Goal: Check status: Check status

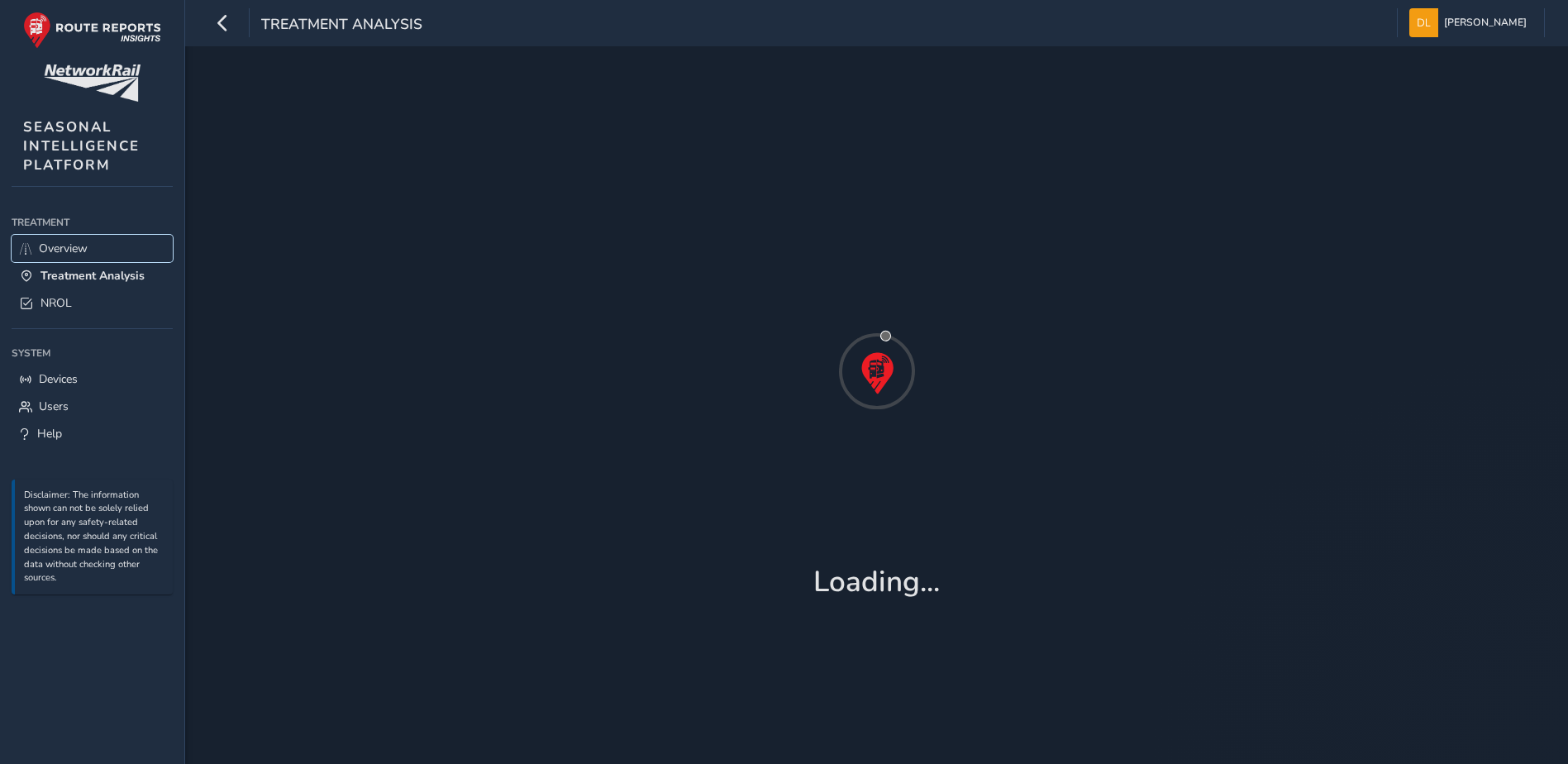
click at [73, 250] on span "Overview" at bounding box center [63, 248] width 49 height 16
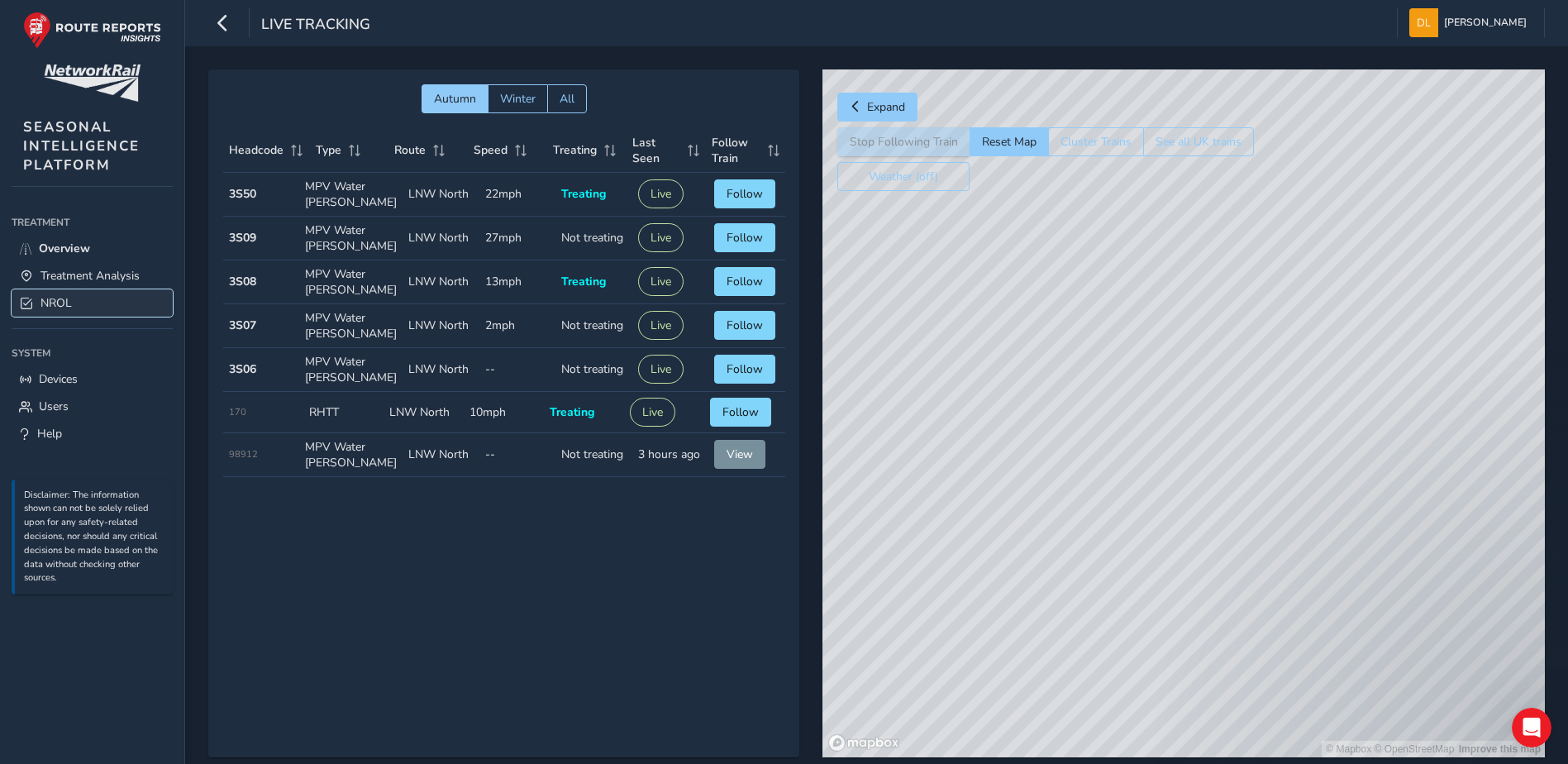
click at [48, 292] on link "NROL" at bounding box center [92, 302] width 161 height 27
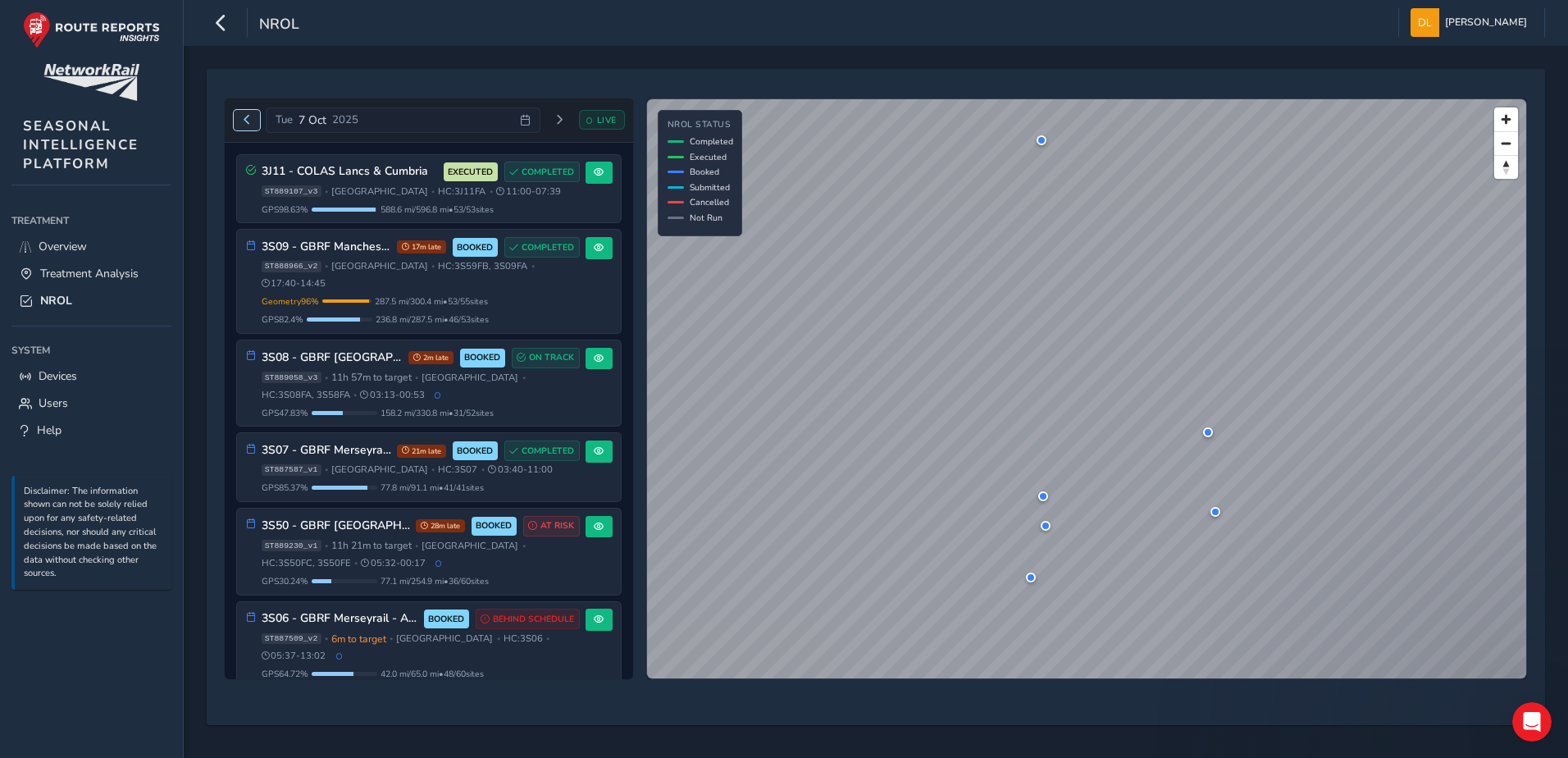
click at [243, 114] on button "Previous day" at bounding box center [246, 121] width 27 height 21
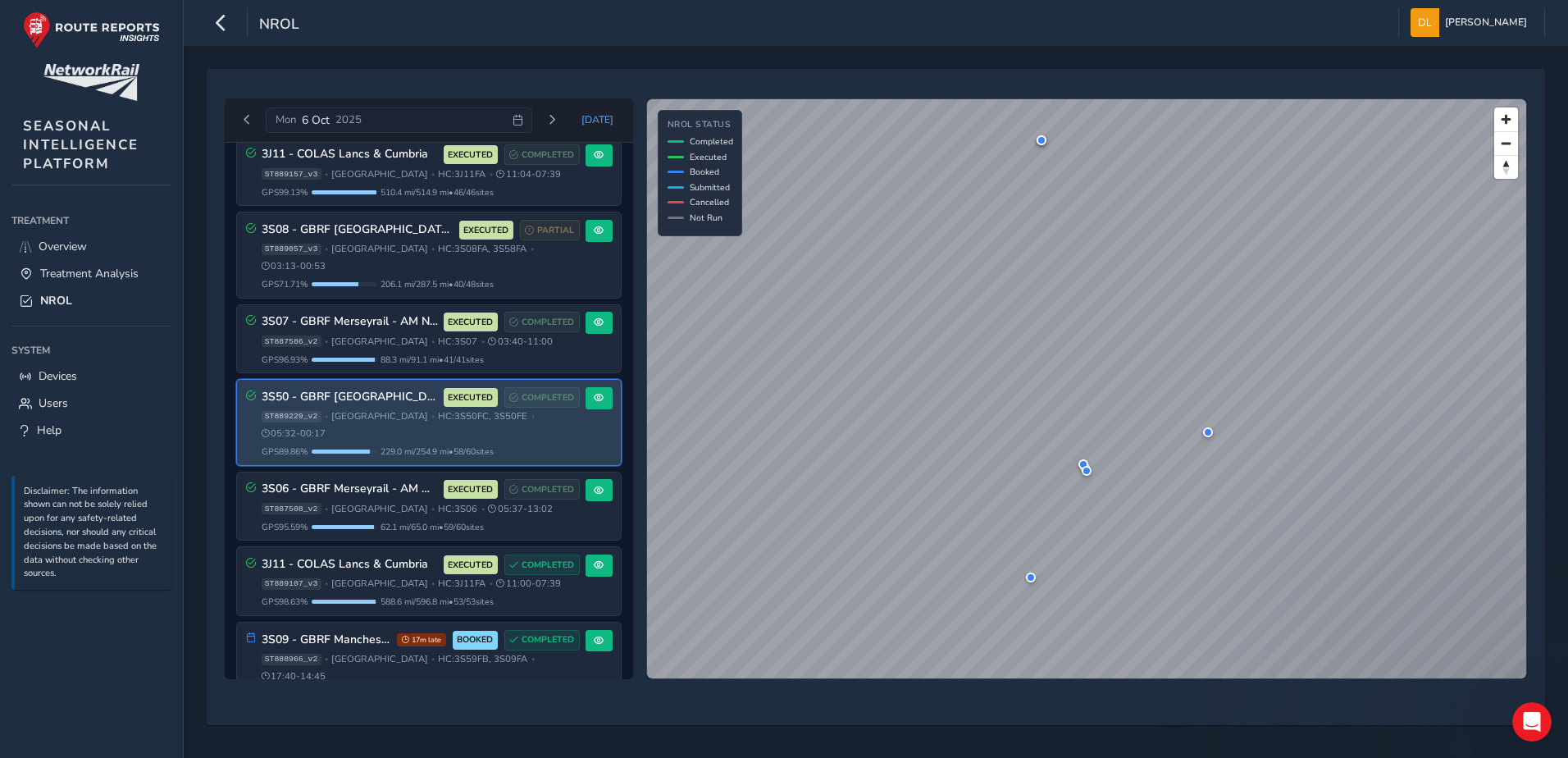
scroll to position [31, 0]
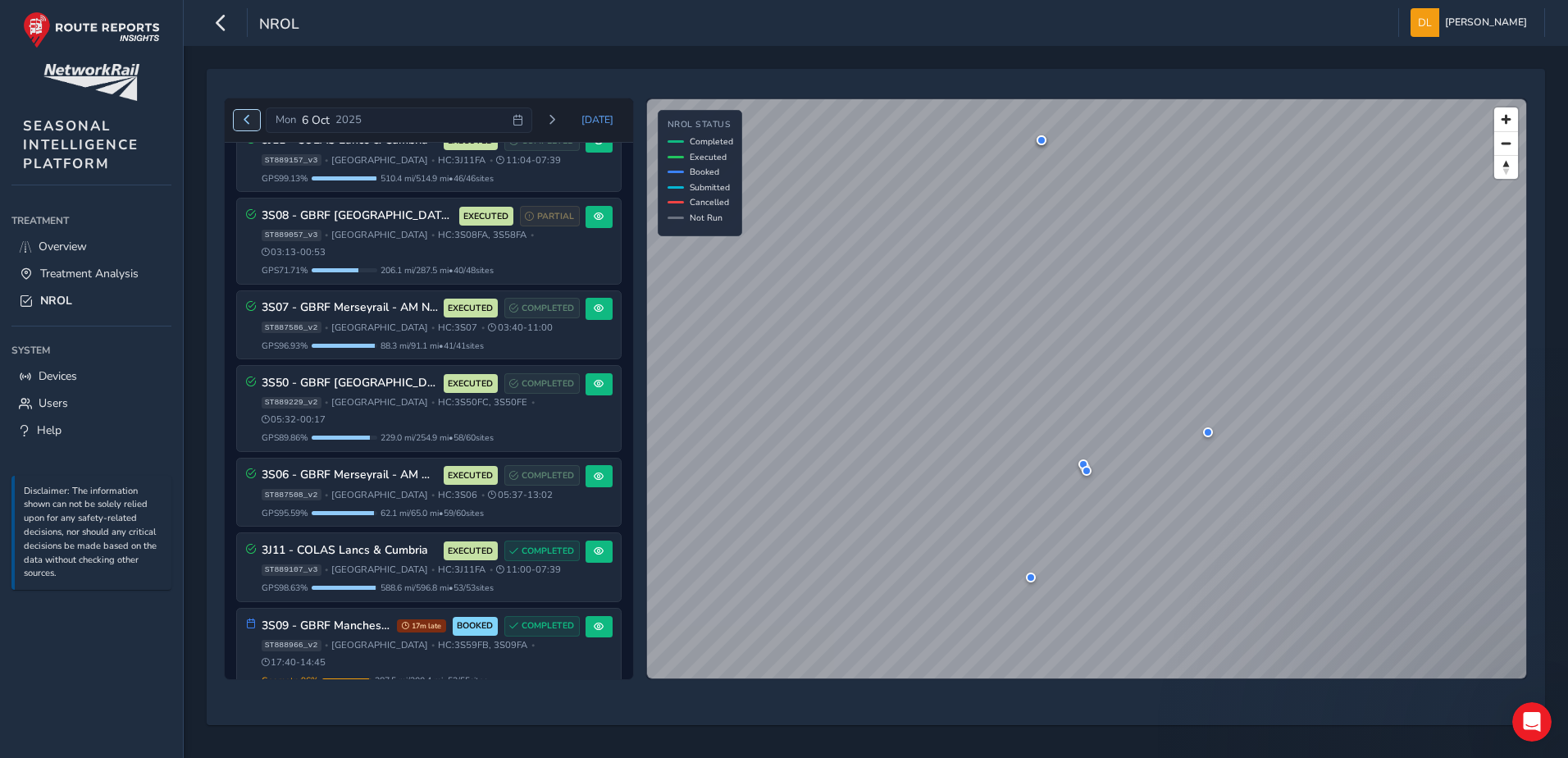
click at [248, 119] on span "Previous day" at bounding box center [246, 119] width 10 height 10
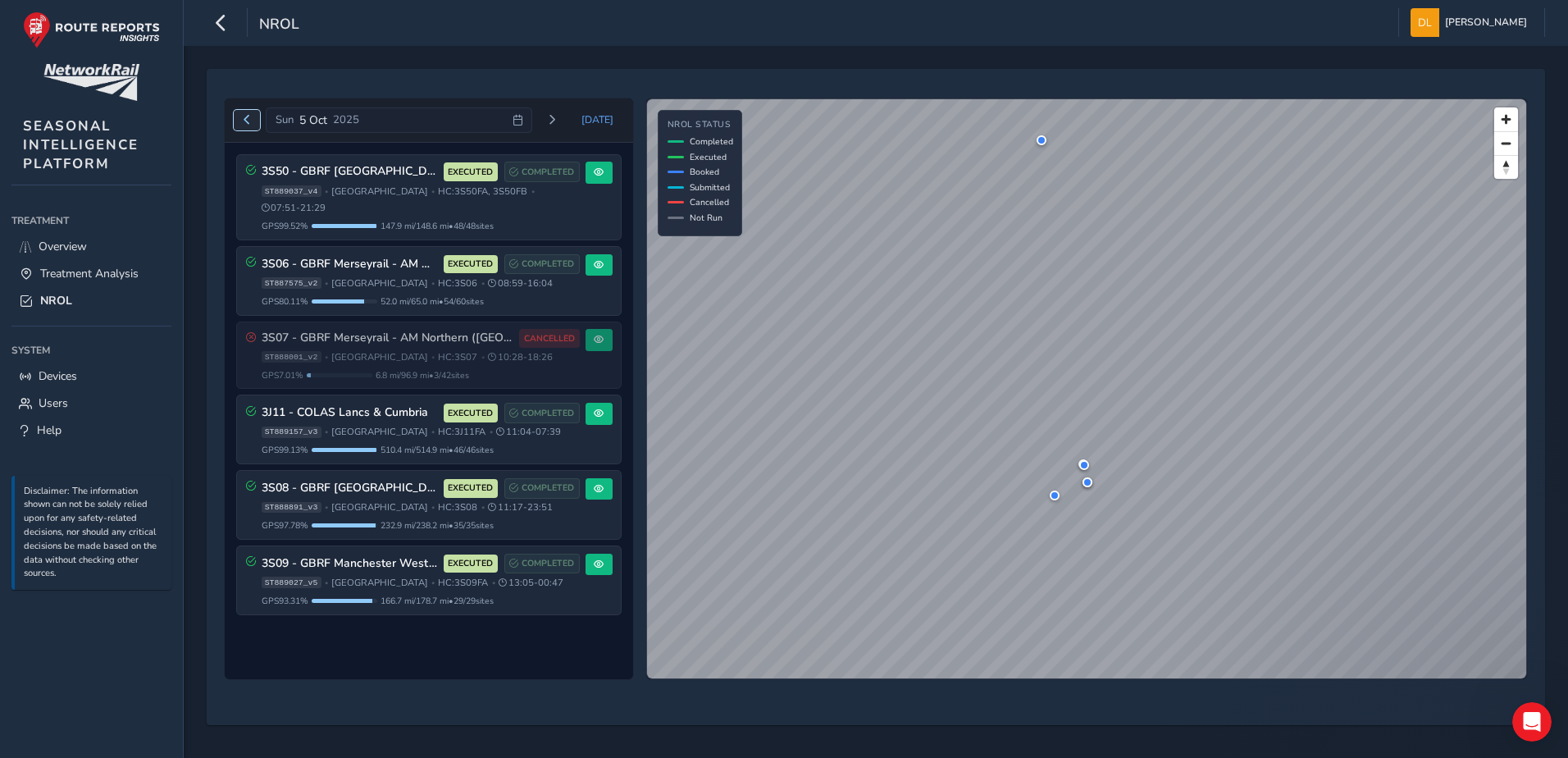
click at [243, 117] on span "Previous day" at bounding box center [246, 119] width 10 height 10
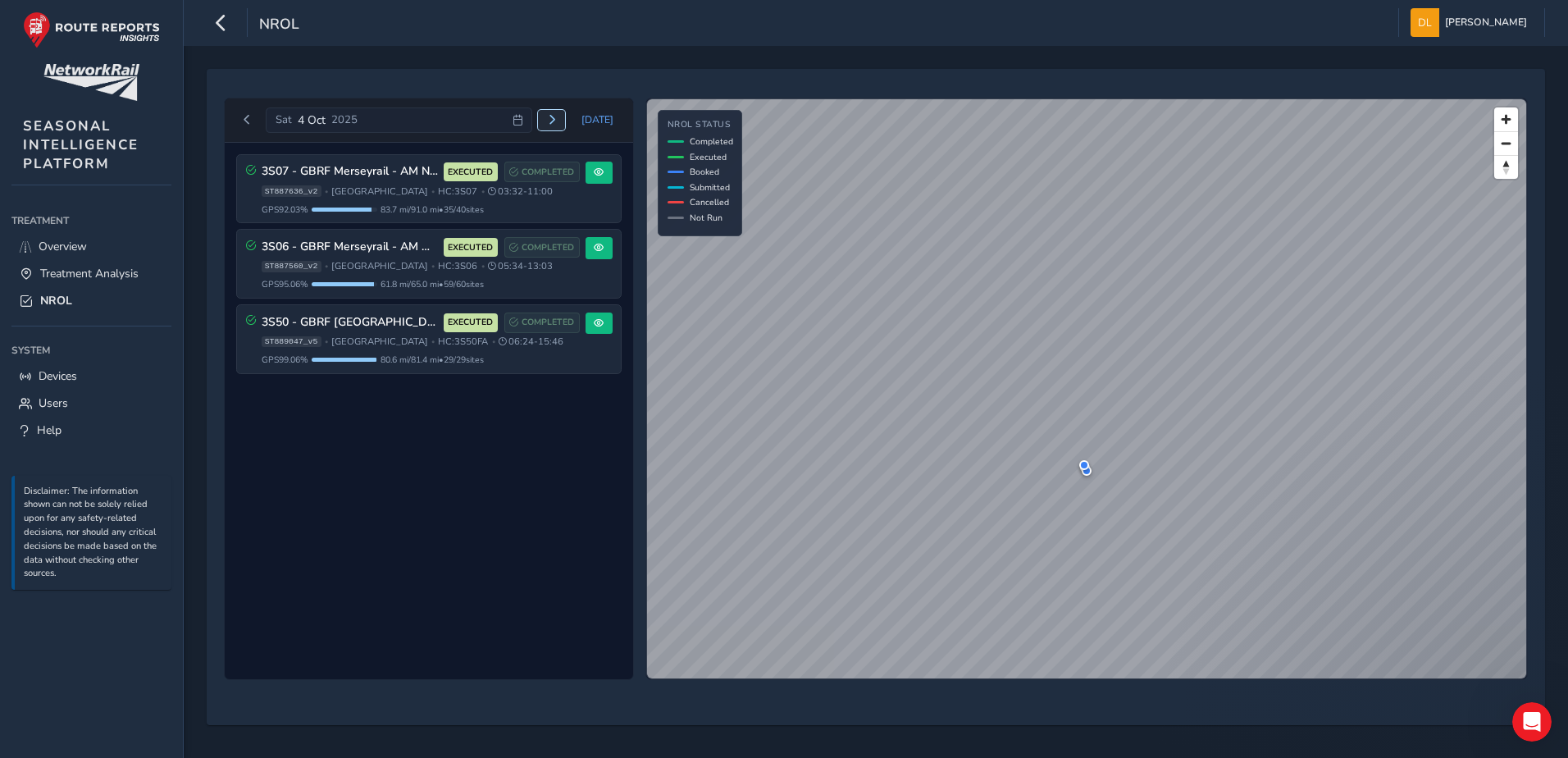
click at [549, 125] on button "Next day" at bounding box center [551, 121] width 27 height 21
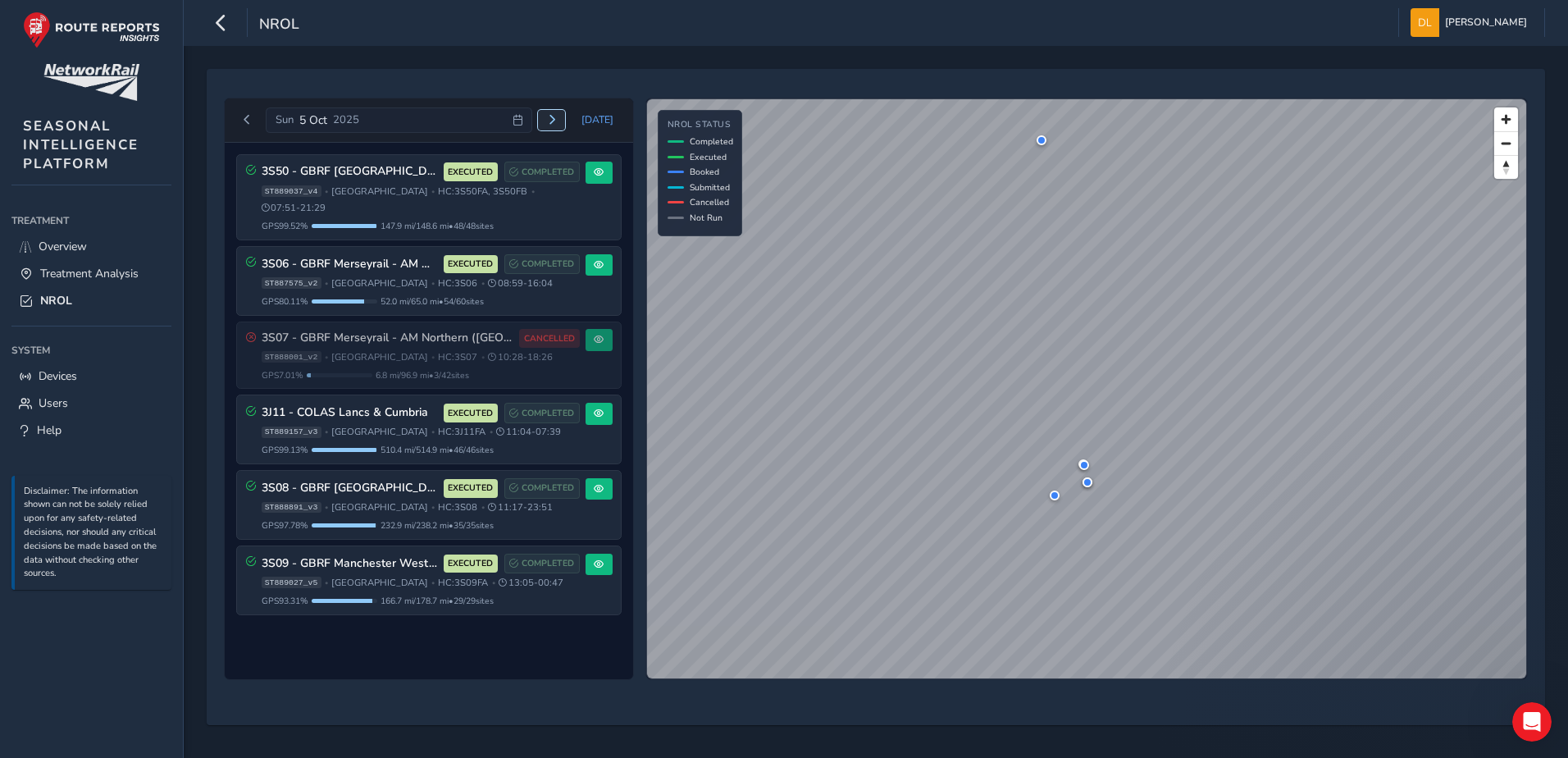
click at [549, 125] on button "Next day" at bounding box center [551, 121] width 27 height 21
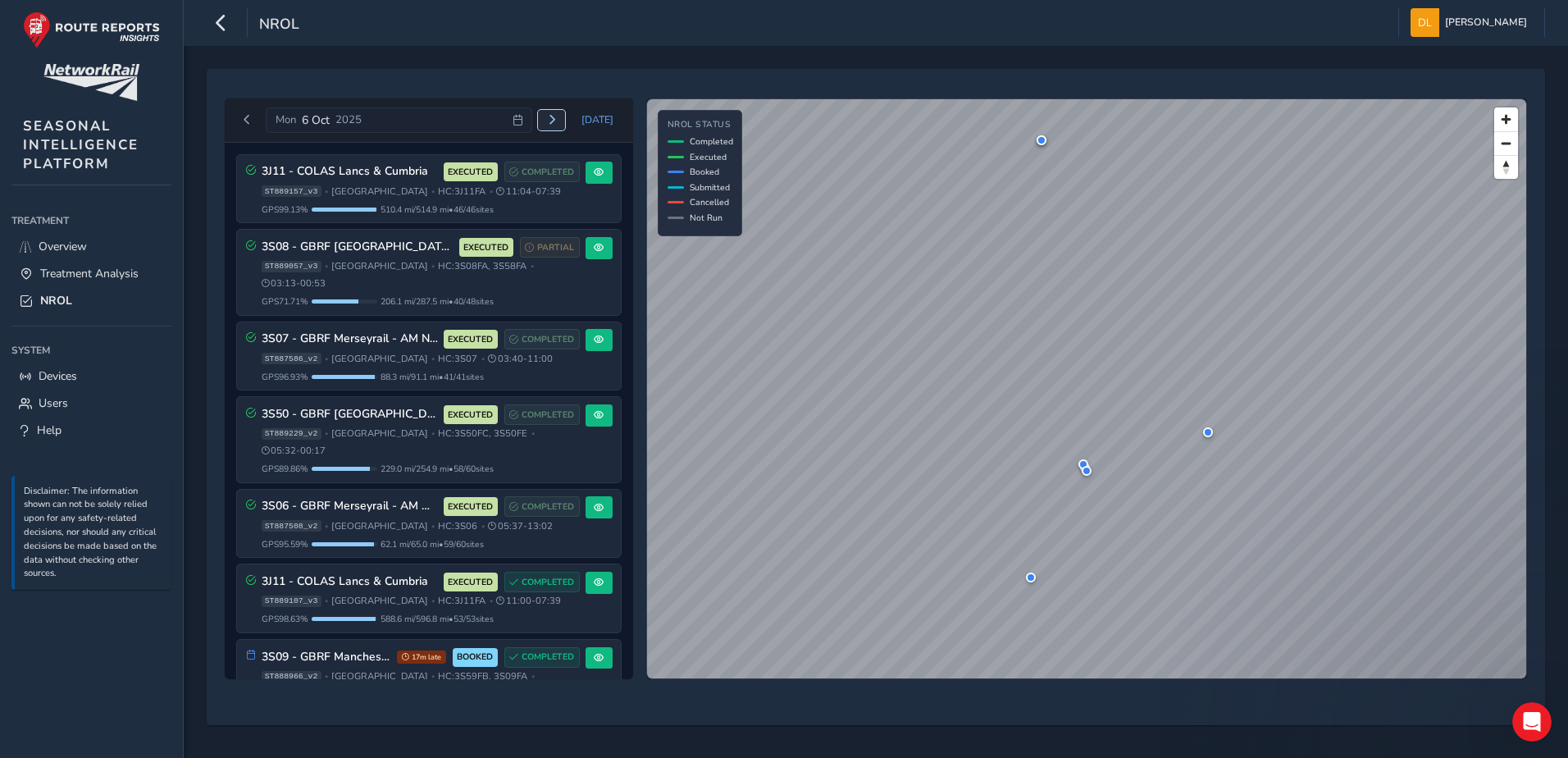
click at [549, 125] on button "Next day" at bounding box center [551, 121] width 27 height 21
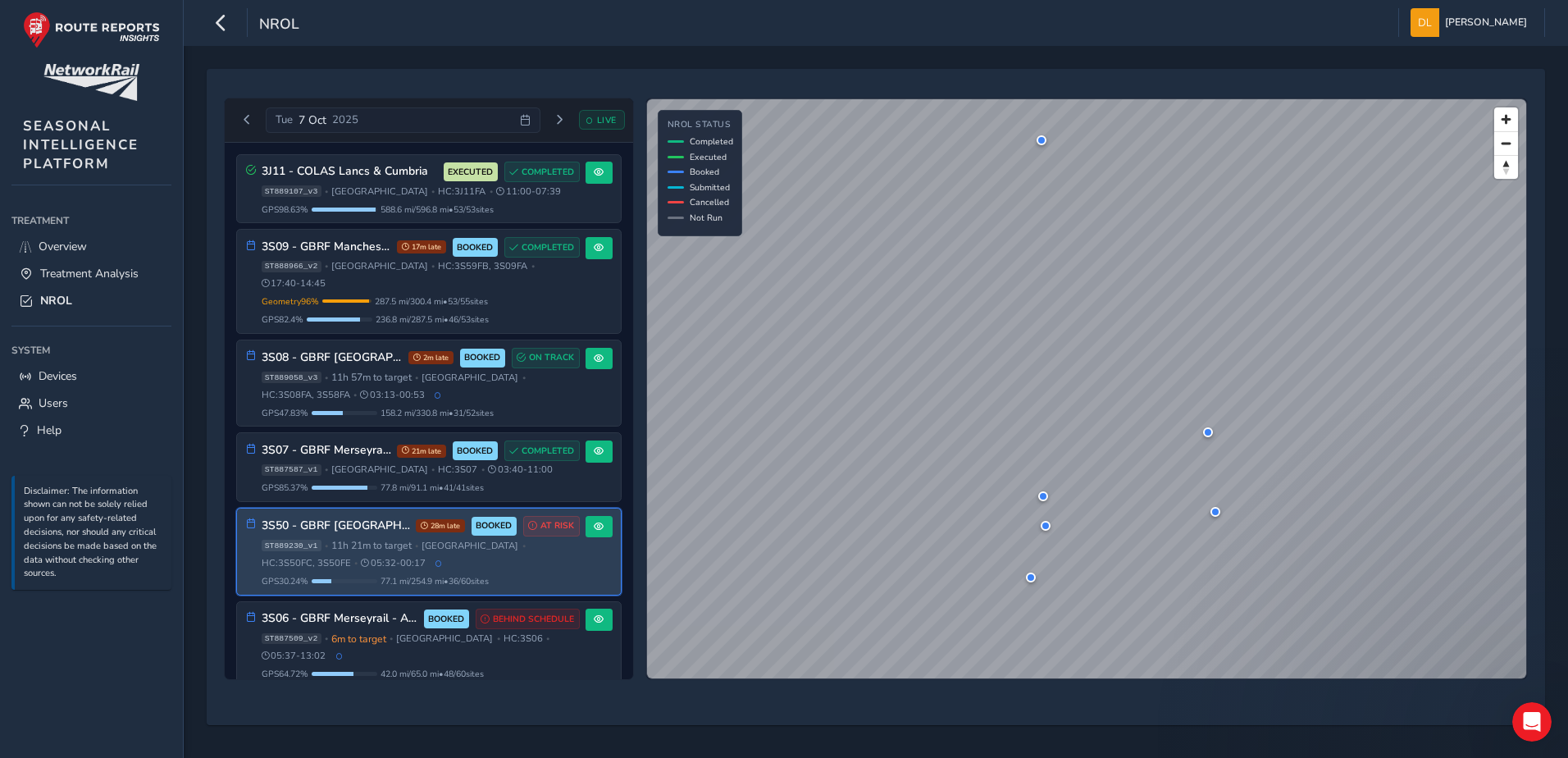
click at [369, 519] on h3 "3S50 - GBRF [GEOGRAPHIC_DATA]" at bounding box center [336, 526] width 148 height 14
click at [594, 521] on span at bounding box center [598, 526] width 10 height 10
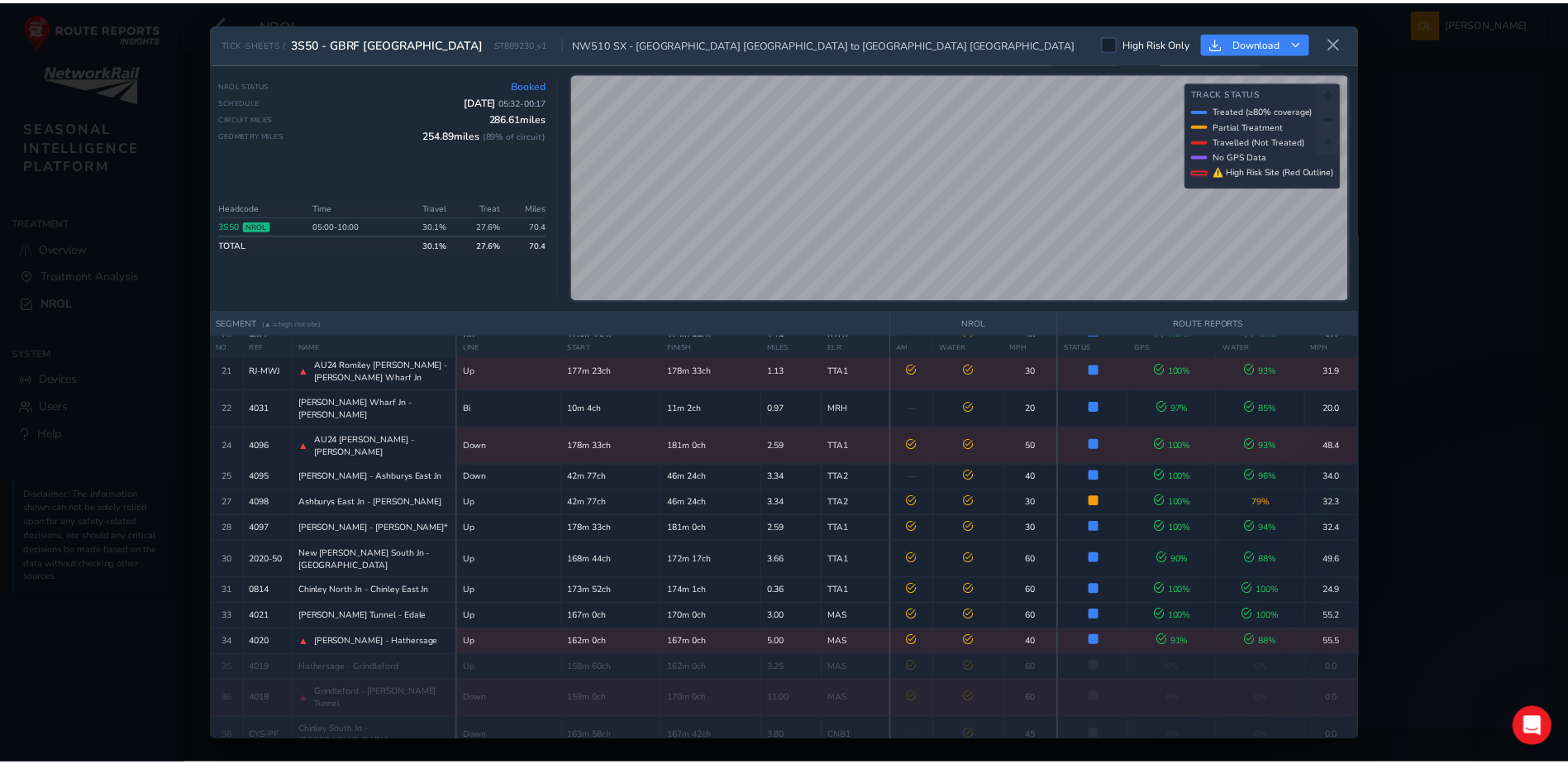
scroll to position [366, 0]
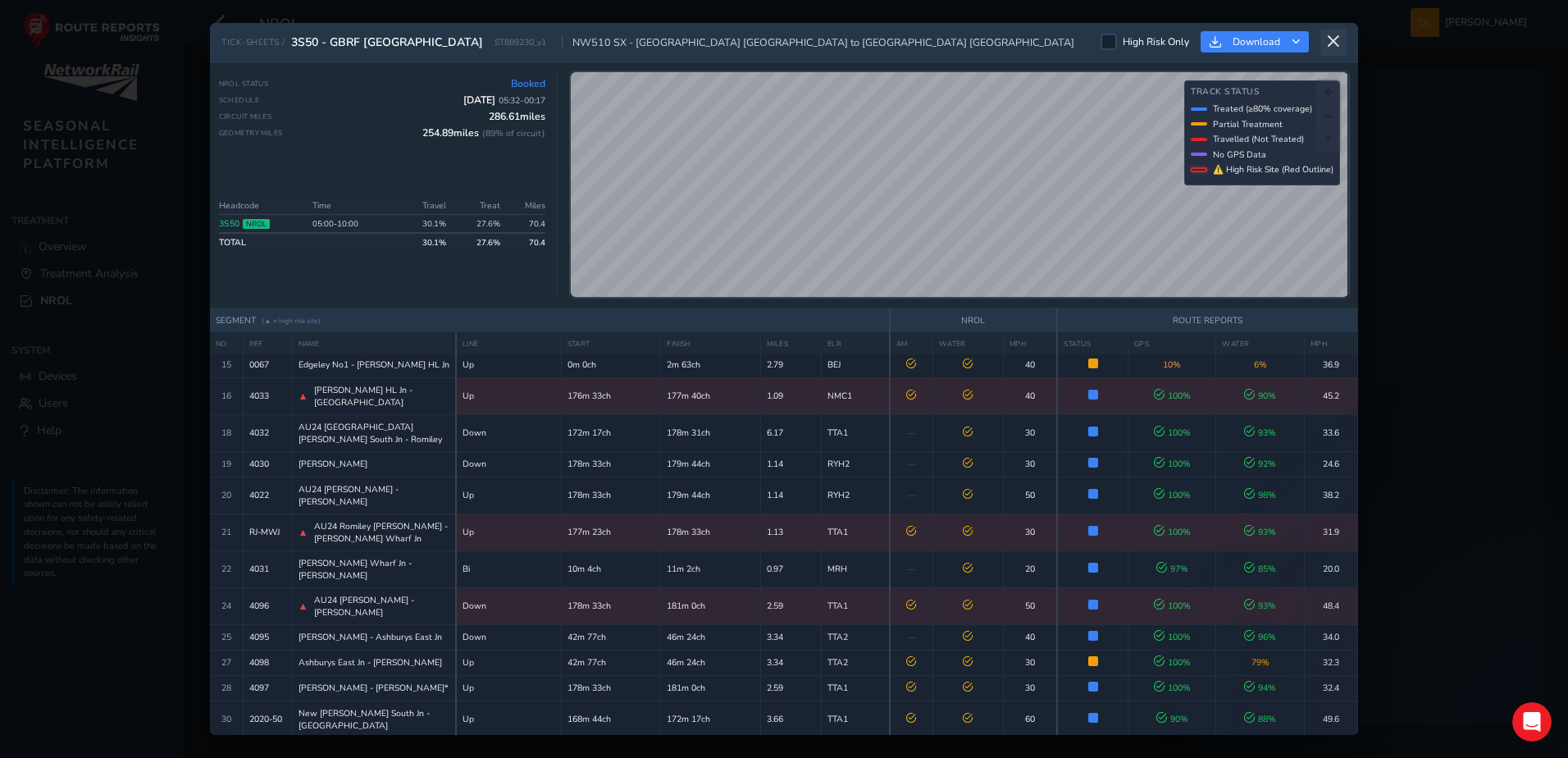
click at [1332, 42] on icon at bounding box center [1333, 42] width 15 height 15
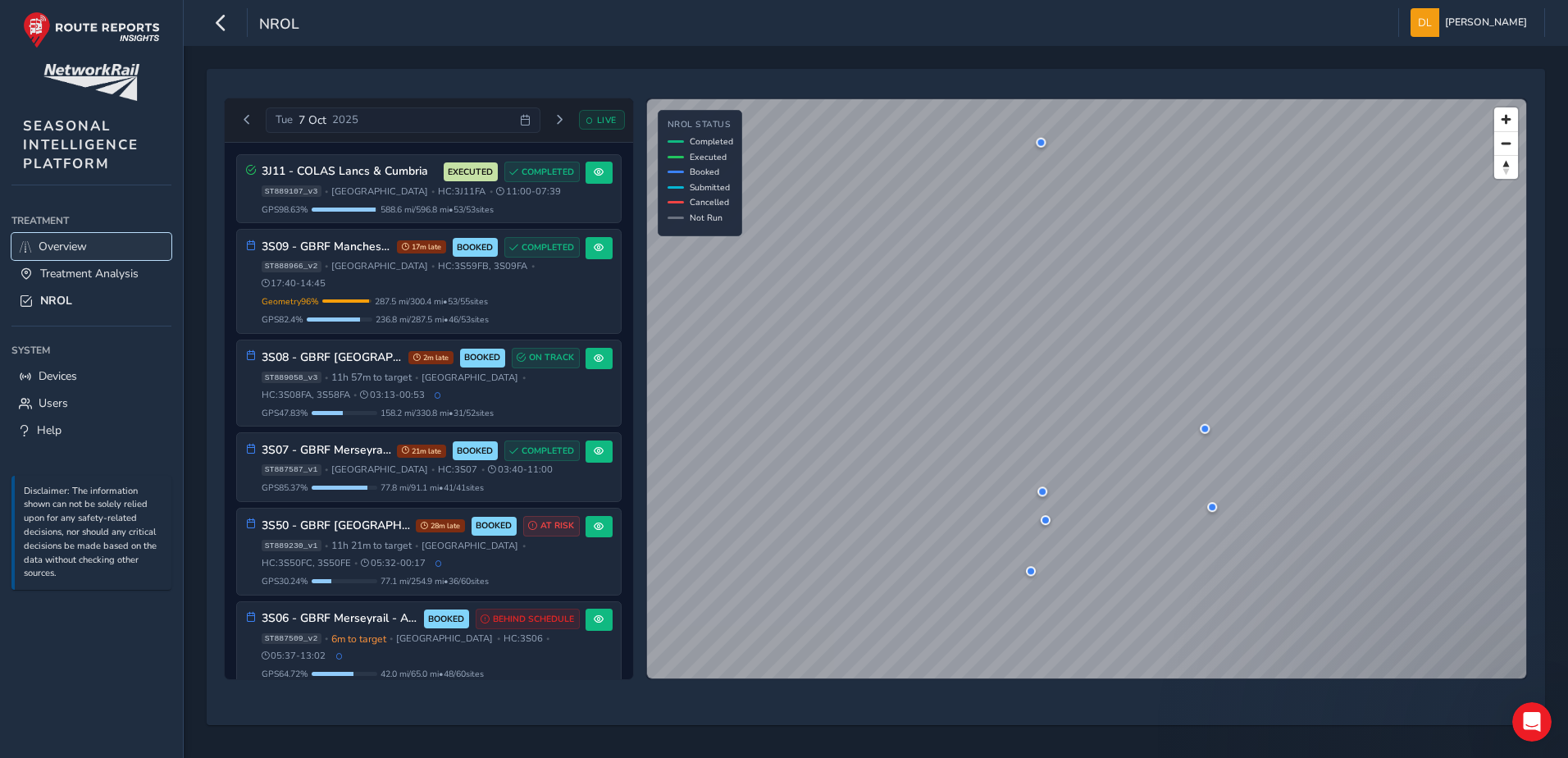
click at [71, 238] on link "Overview" at bounding box center [91, 246] width 160 height 27
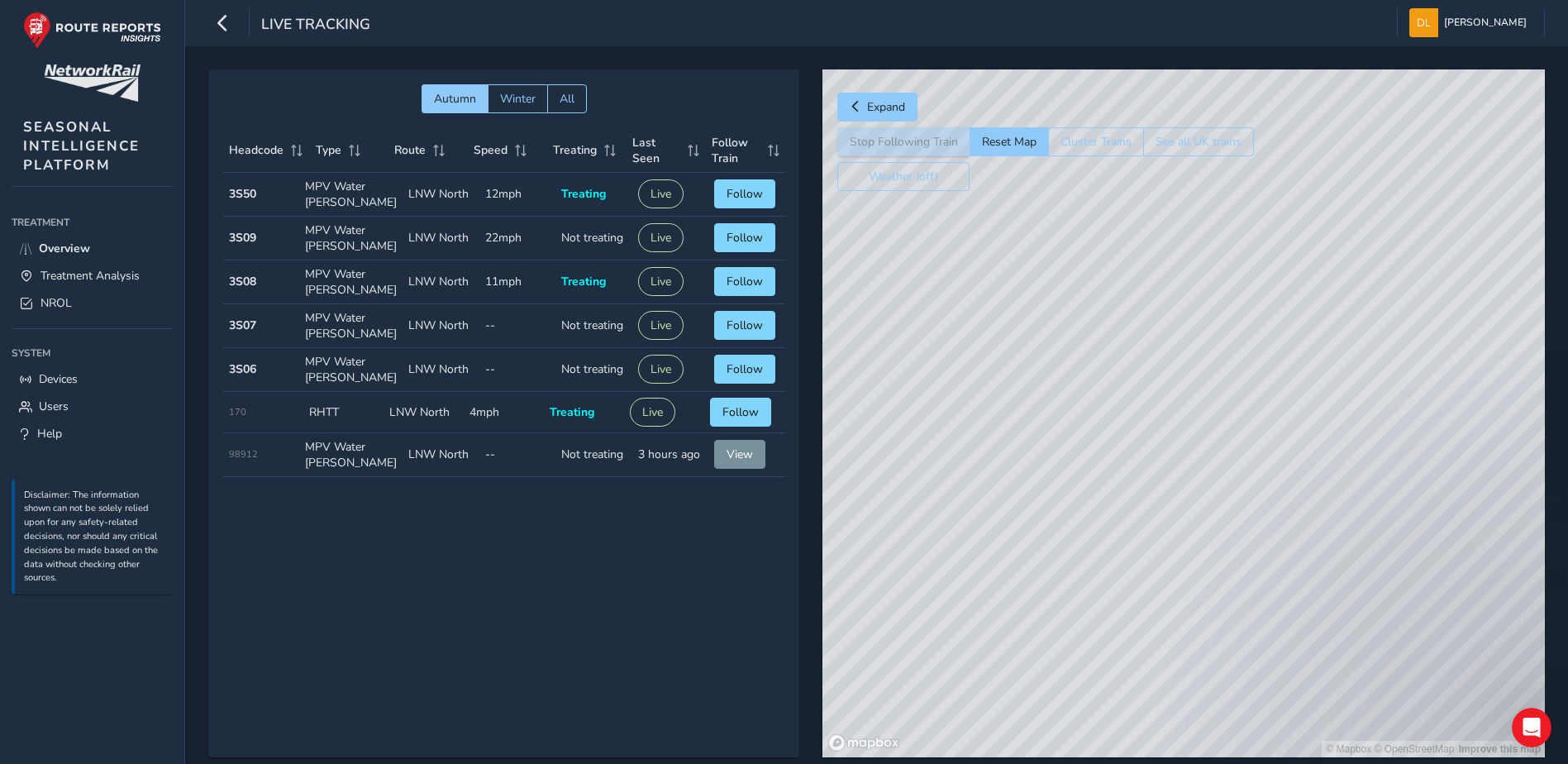
drag, startPoint x: 1063, startPoint y: 427, endPoint x: 1001, endPoint y: 389, distance: 72.7
click at [1003, 389] on div "© Mapbox © OpenStreetMap Improve this map" at bounding box center [1184, 413] width 722 height 688
drag, startPoint x: 1102, startPoint y: 503, endPoint x: 1063, endPoint y: 462, distance: 56.6
click at [1063, 464] on div "© Mapbox © OpenStreetMap Improve this map" at bounding box center [1184, 413] width 722 height 688
drag, startPoint x: 993, startPoint y: 486, endPoint x: 1109, endPoint y: 462, distance: 118.5
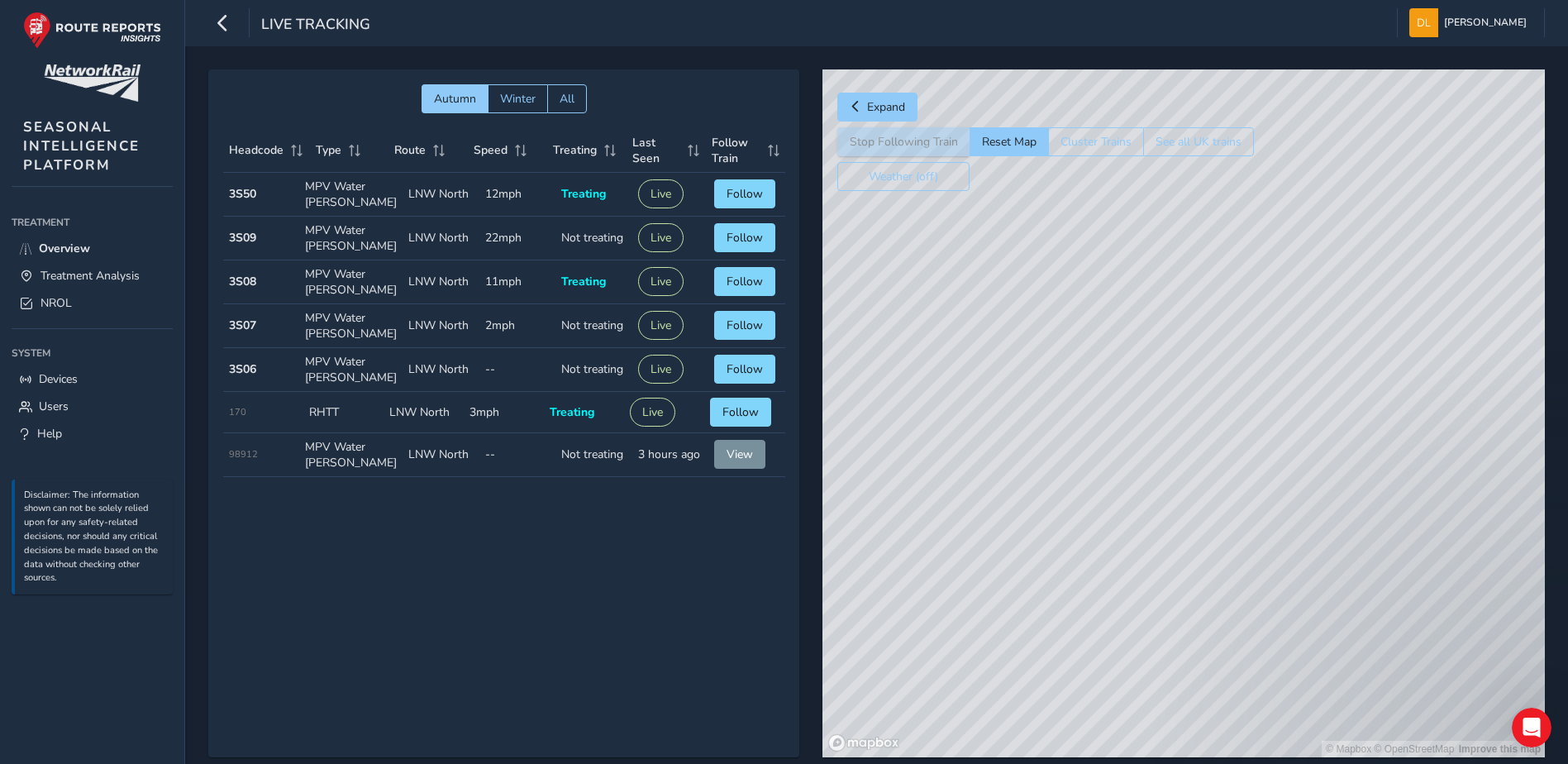
click at [1109, 462] on div "© Mapbox © OpenStreetMap Improve this map" at bounding box center [1184, 413] width 722 height 688
drag, startPoint x: 972, startPoint y: 446, endPoint x: 1091, endPoint y: 472, distance: 121.8
click at [1090, 472] on div "© Mapbox © OpenStreetMap Improve this map" at bounding box center [1184, 413] width 722 height 688
drag, startPoint x: 873, startPoint y: 401, endPoint x: 1021, endPoint y: 421, distance: 149.3
click at [1021, 421] on div "© Mapbox © OpenStreetMap Improve this map" at bounding box center [1184, 413] width 722 height 688
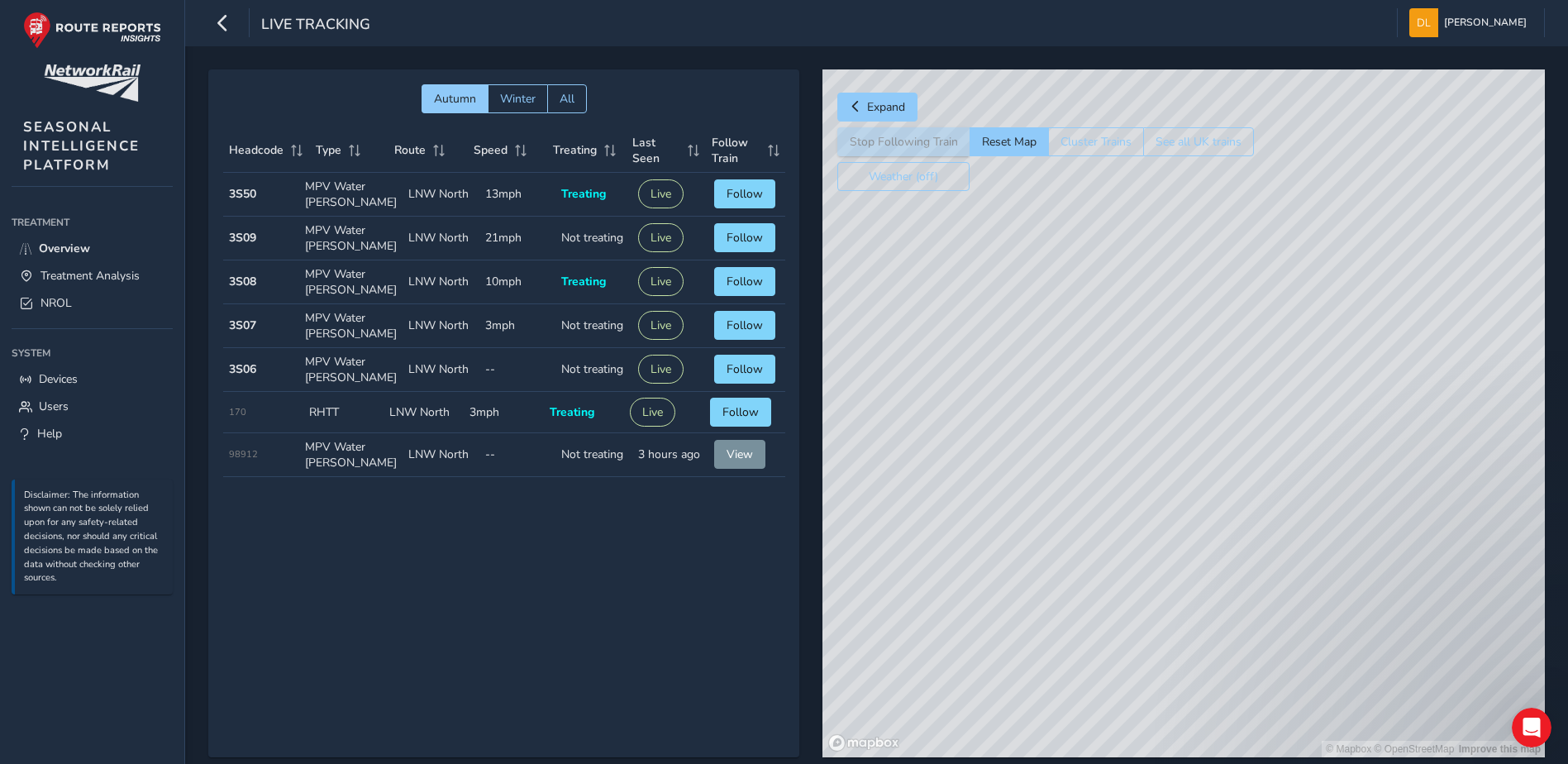
drag, startPoint x: 1176, startPoint y: 523, endPoint x: 952, endPoint y: 442, distance: 238.2
click at [952, 442] on div "© Mapbox © OpenStreetMap Improve this map" at bounding box center [1184, 413] width 722 height 688
